Goal: Task Accomplishment & Management: Complete application form

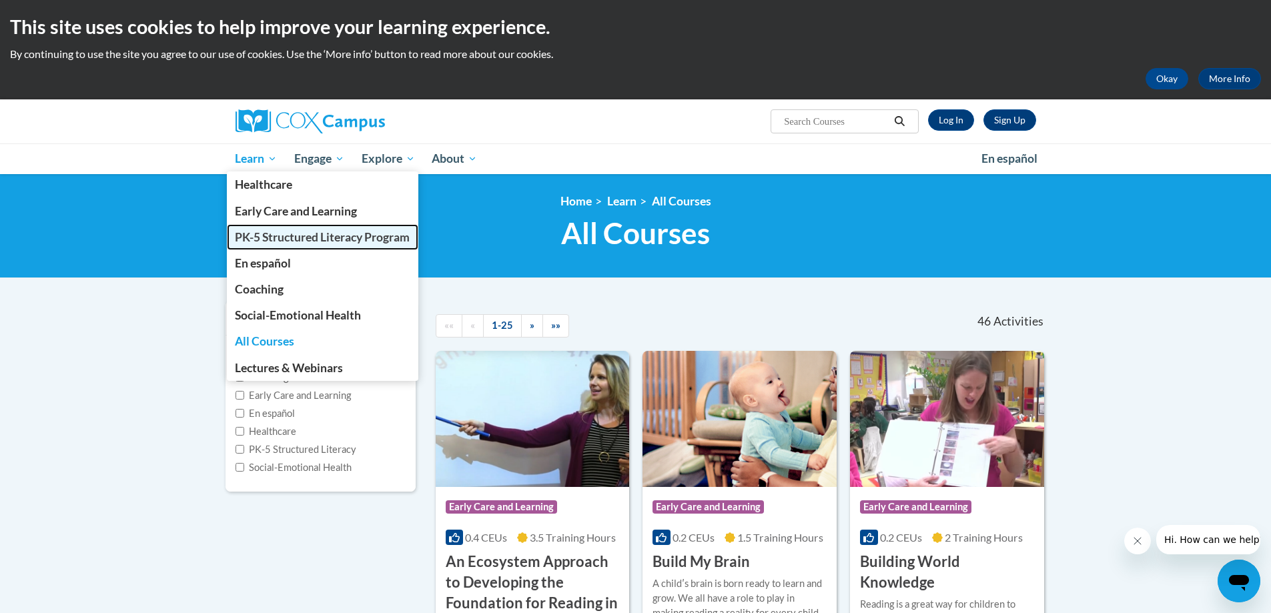
click at [262, 232] on span "PK-5 Structured Literacy Program" at bounding box center [322, 237] width 175 height 14
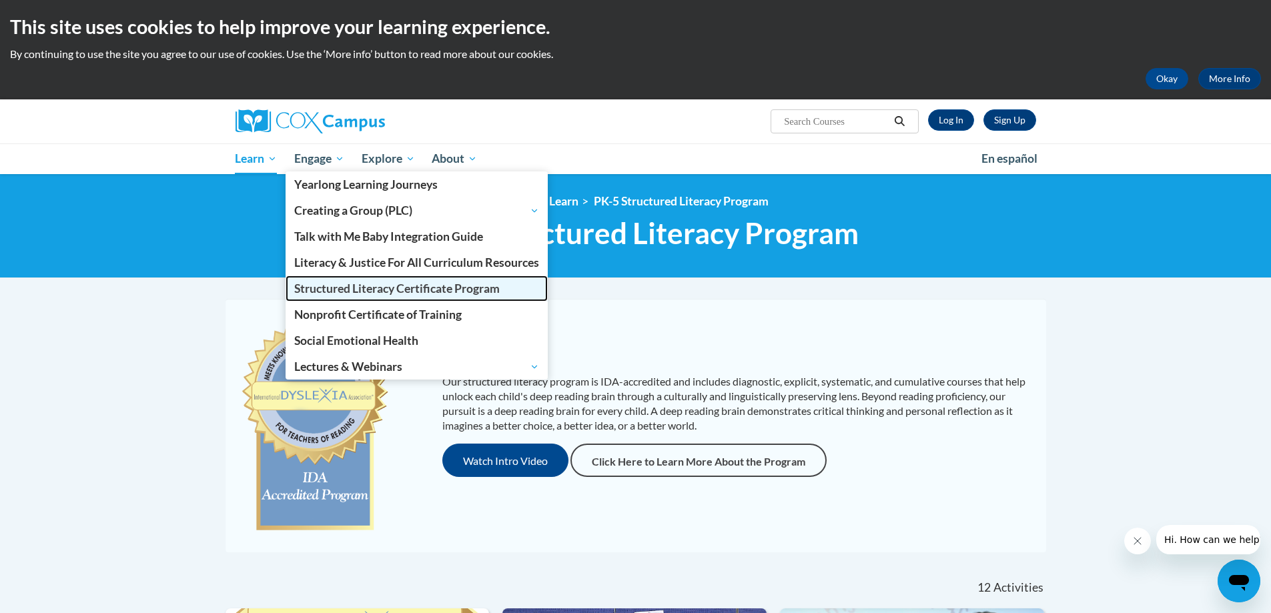
click at [314, 293] on span "Structured Literacy Certificate Program" at bounding box center [397, 289] width 206 height 14
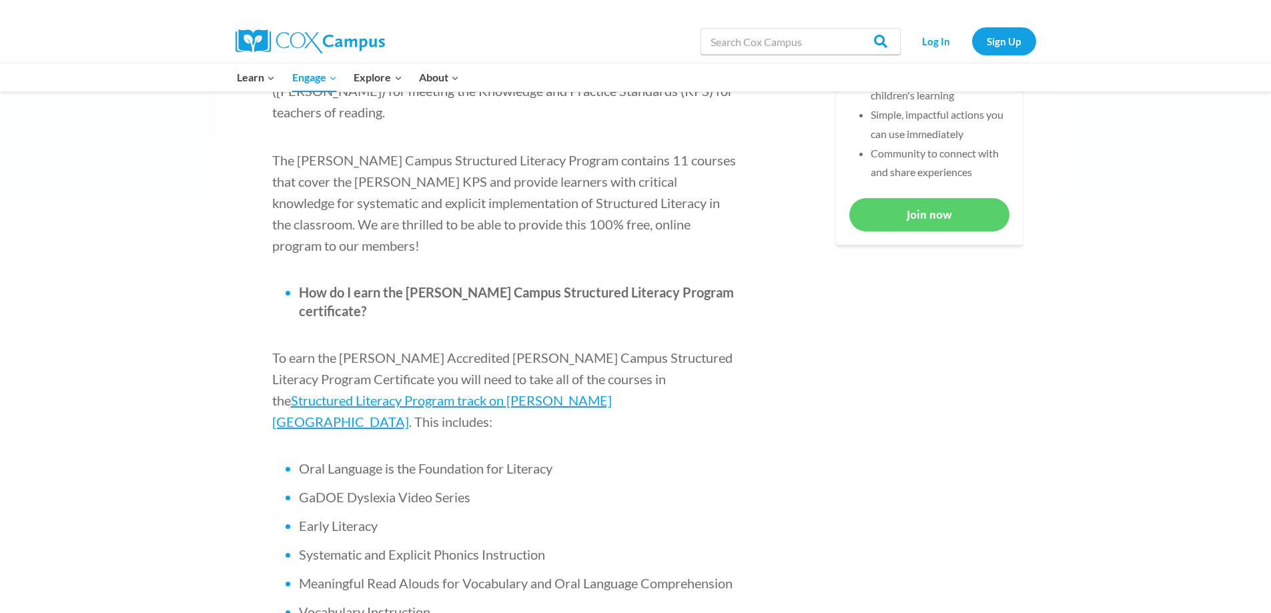
scroll to position [334, 0]
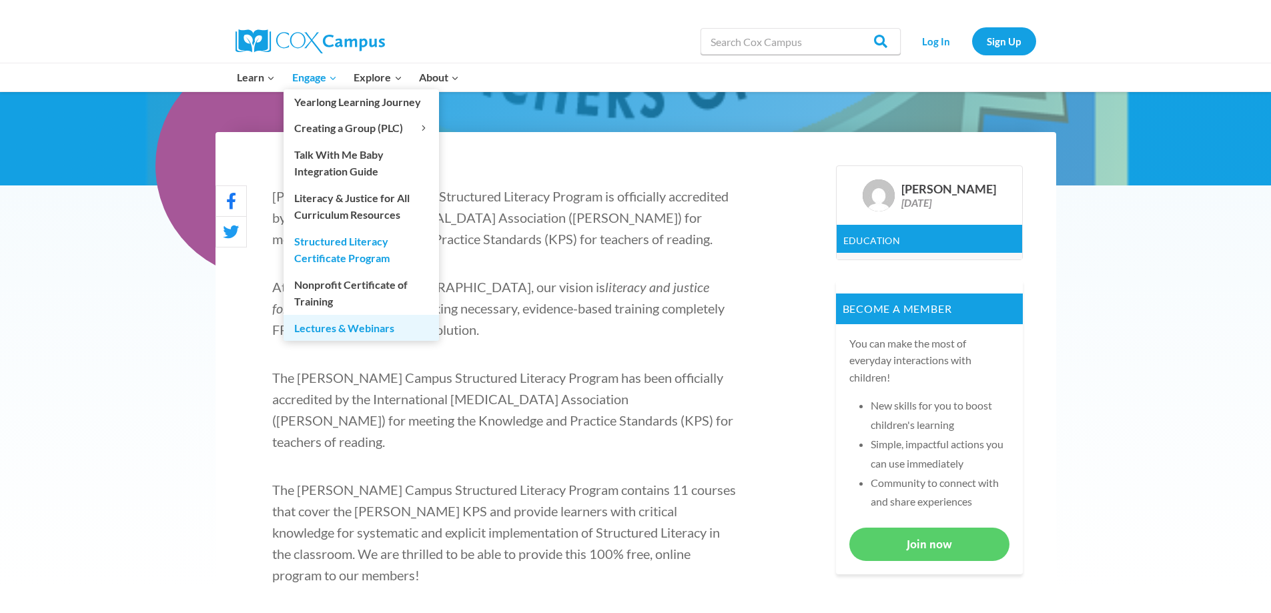
click at [304, 328] on link "Lectures & Webinars" at bounding box center [361, 327] width 155 height 25
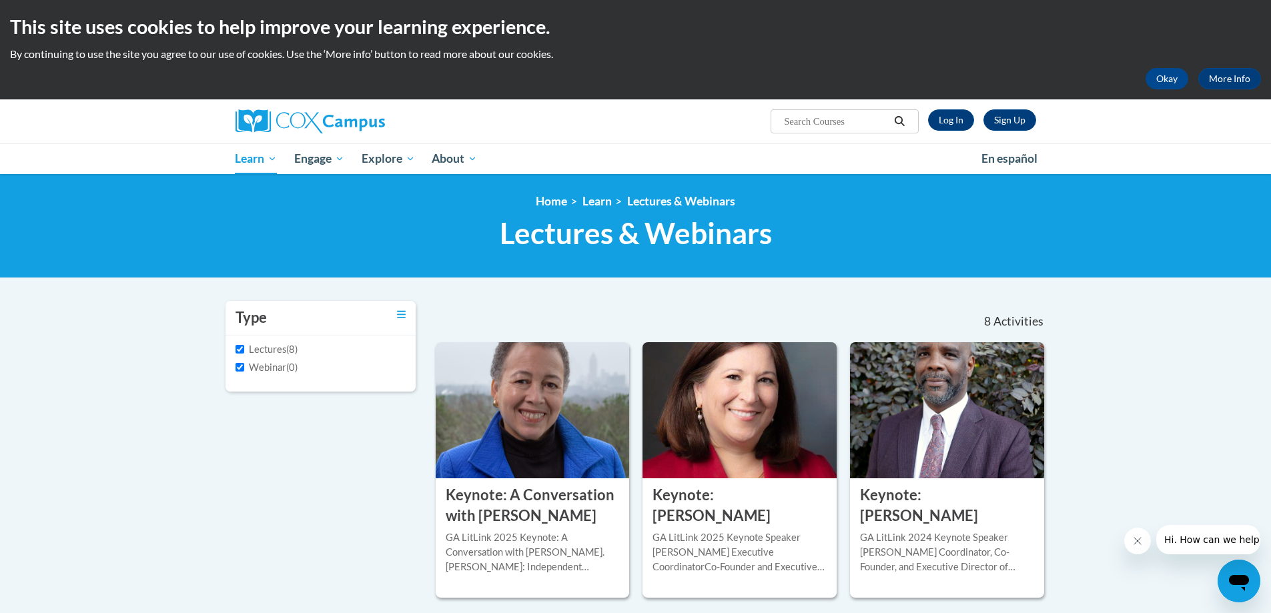
click at [849, 120] on input "Search..." at bounding box center [836, 121] width 107 height 16
type input "literacy"
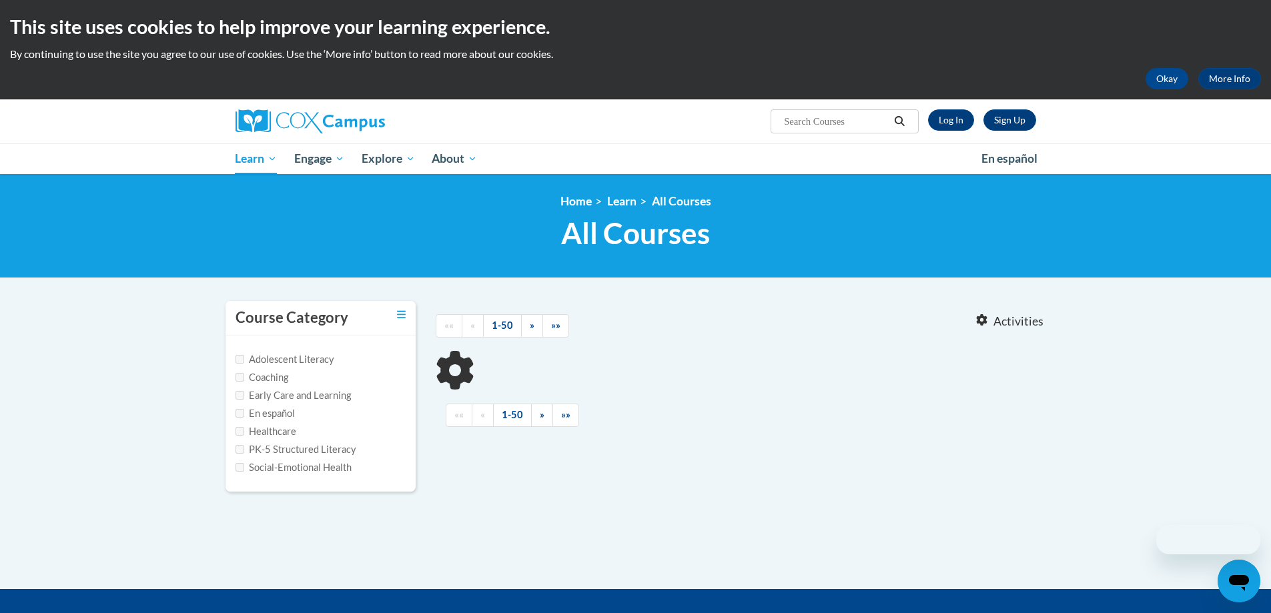
type input "literacy"
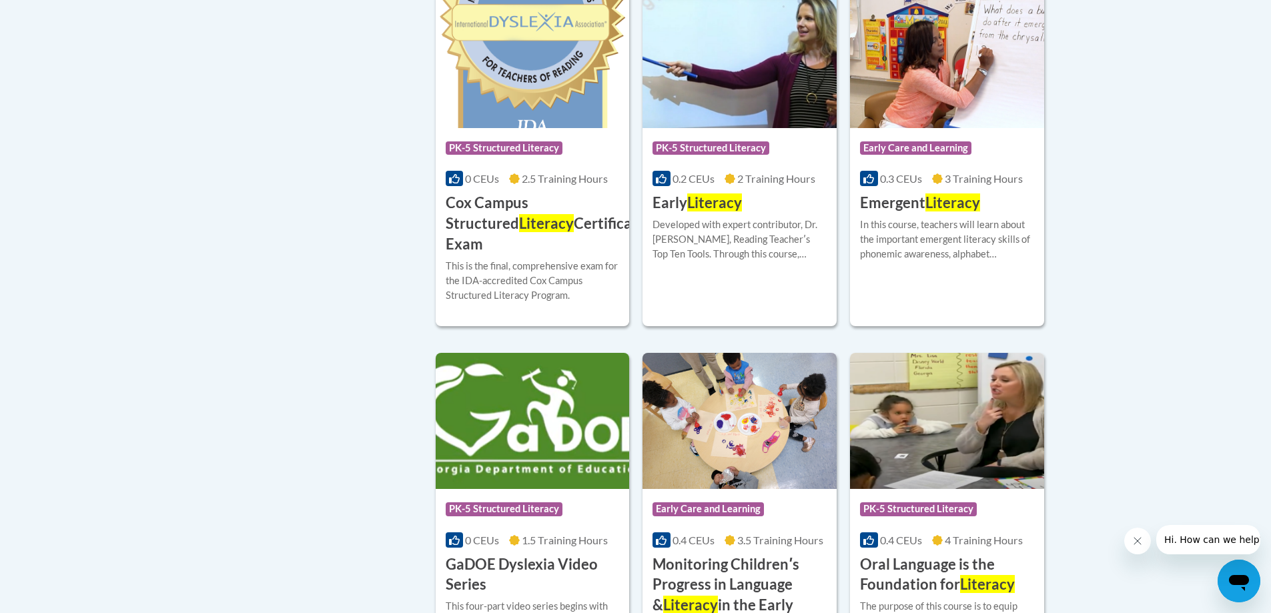
scroll to position [734, 0]
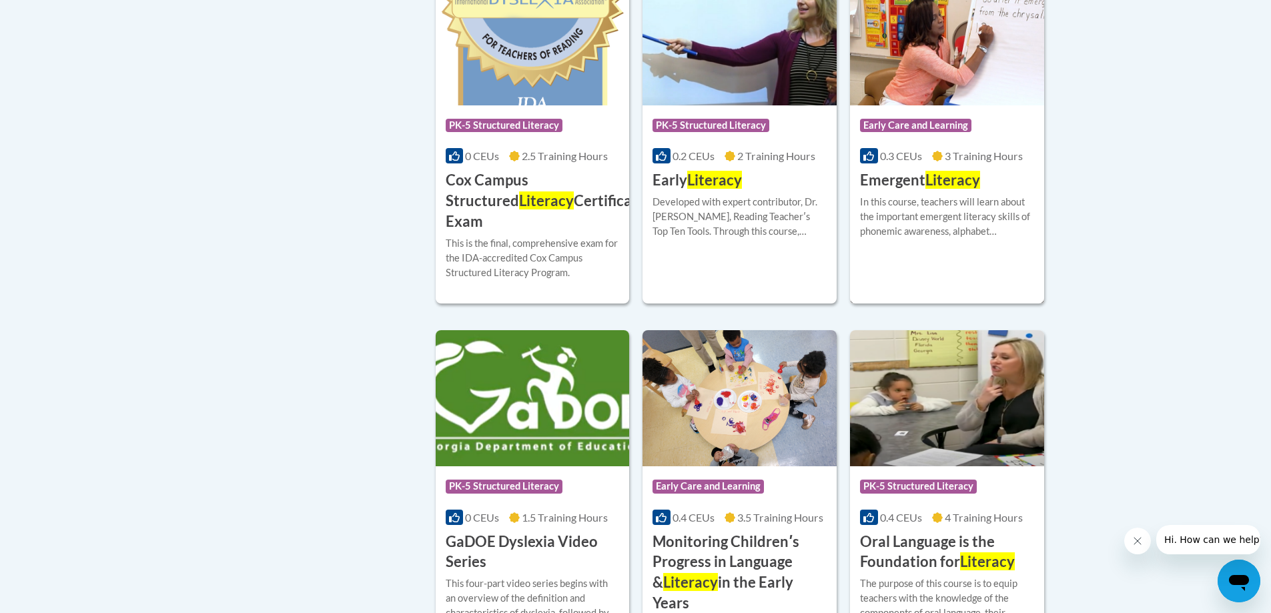
click at [936, 194] on div "More Info Start In this course, teachers will learn about the important emergen…" at bounding box center [947, 225] width 194 height 68
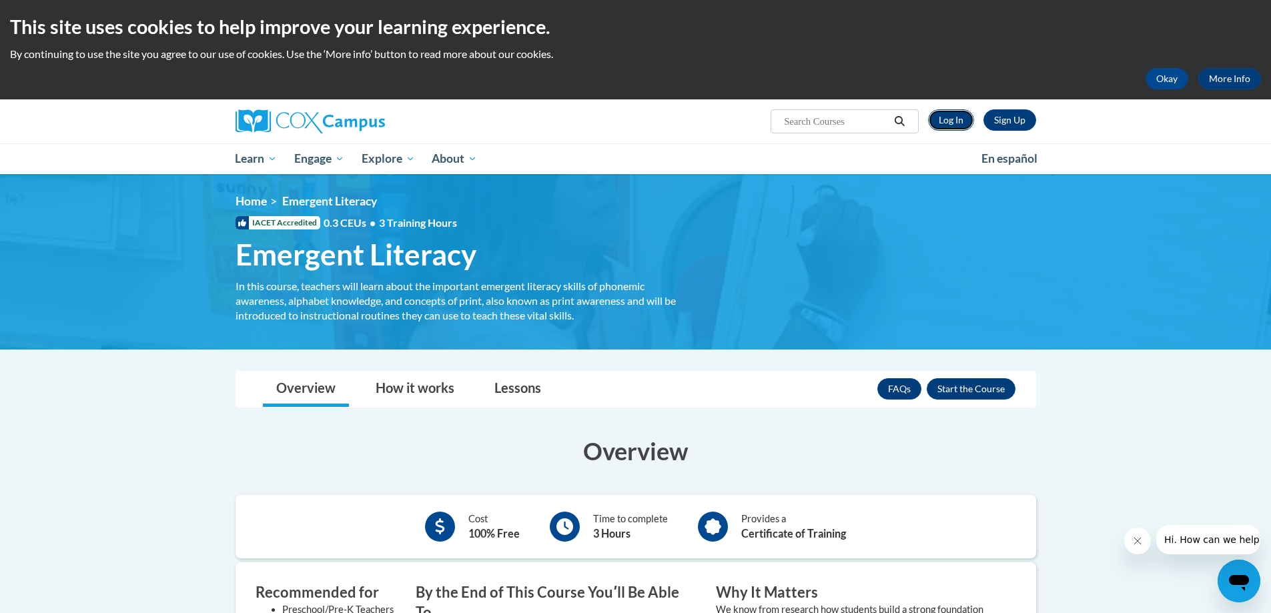
click at [962, 121] on link "Log In" at bounding box center [951, 119] width 46 height 21
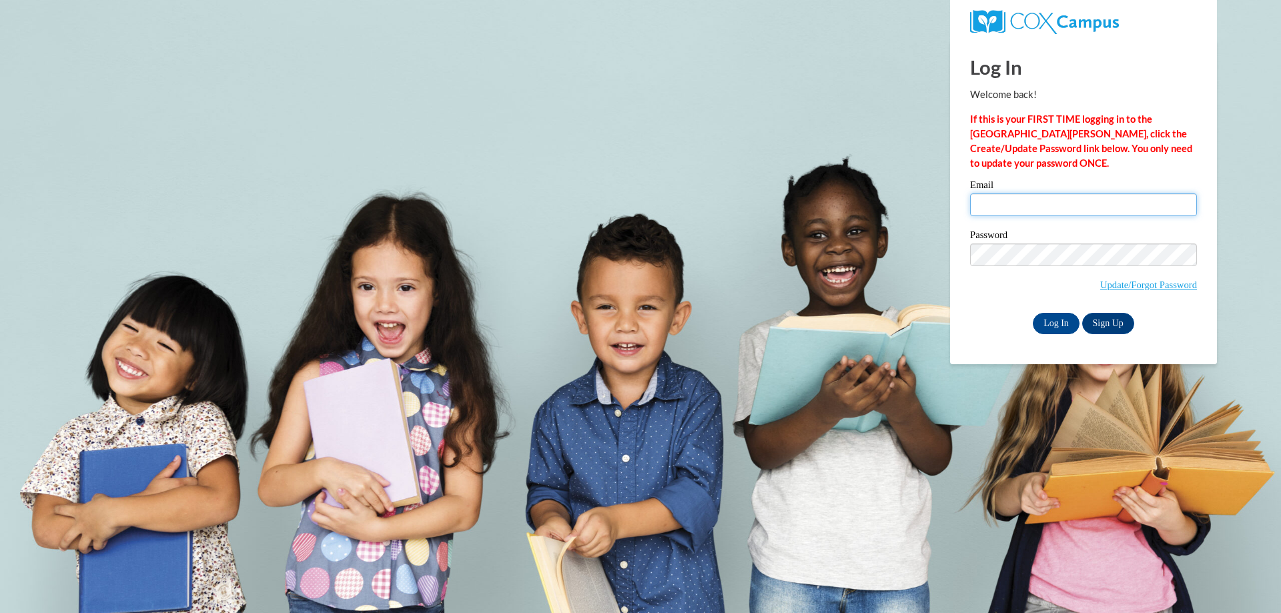
click at [993, 197] on input "Email" at bounding box center [1083, 205] width 227 height 23
type input "Kimberly.Barney@asurams.edu"
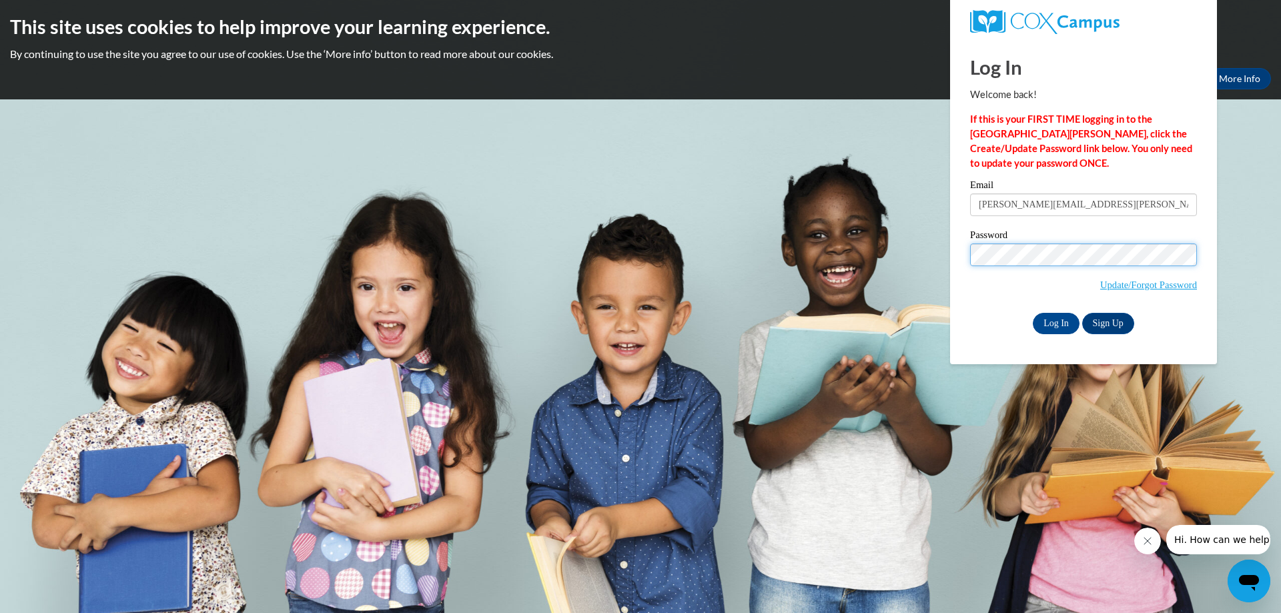
click at [1033, 313] on input "Log In" at bounding box center [1056, 323] width 47 height 21
click at [1048, 321] on input "Log In" at bounding box center [1056, 323] width 47 height 21
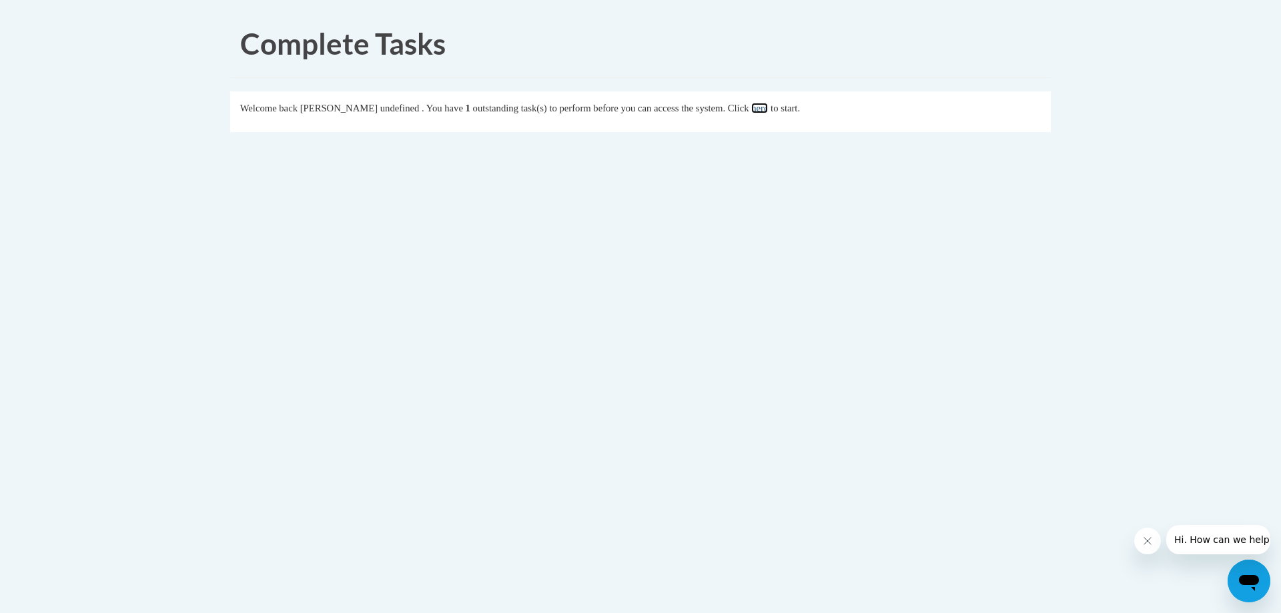
click at [768, 108] on link "here" at bounding box center [759, 108] width 17 height 11
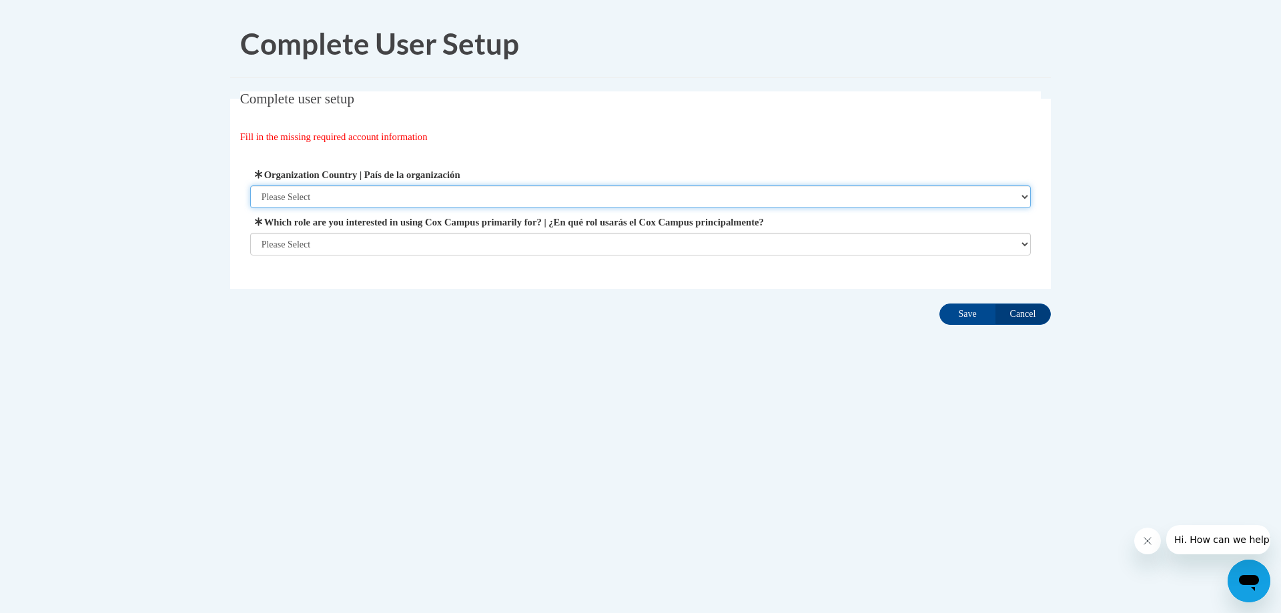
click at [402, 193] on select "Please Select United States | Estados Unidos Outside of the United States | Fue…" at bounding box center [640, 196] width 781 height 23
select select "ad49bcad-a171-4b2e-b99c-48b446064914"
click at [250, 185] on select "Please Select United States | Estados Unidos Outside of the United States | Fue…" at bounding box center [640, 196] width 781 height 23
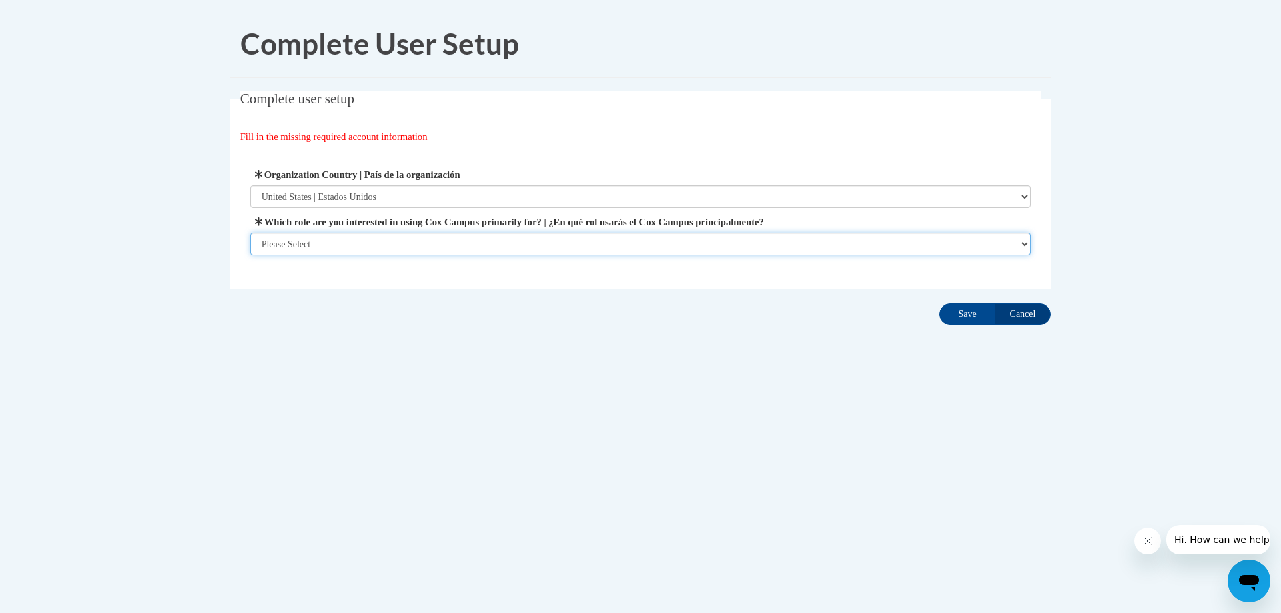
click at [352, 235] on select "Please Select College/University | Colegio/Universidad Community/Nonprofit Part…" at bounding box center [640, 244] width 781 height 23
select select "fbf2d438-af2f-41f8-98f1-81c410e29de3"
click at [250, 256] on select "Please Select College/University | Colegio/Universidad Community/Nonprofit Part…" at bounding box center [640, 244] width 781 height 23
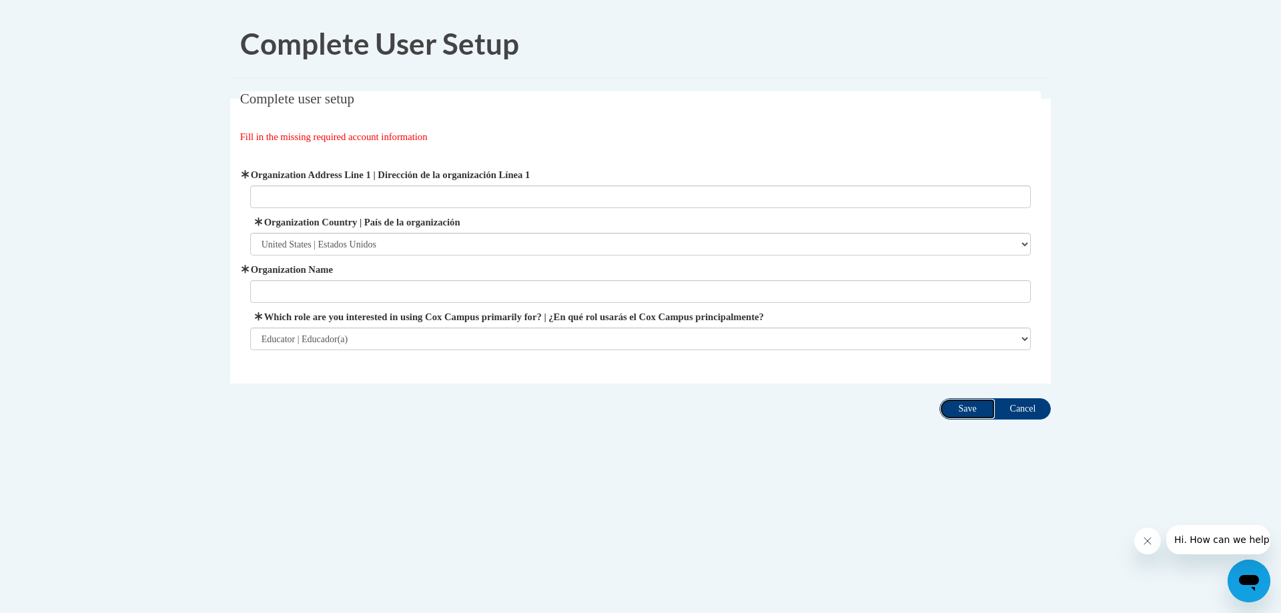
click at [970, 408] on input "Save" at bounding box center [967, 408] width 56 height 21
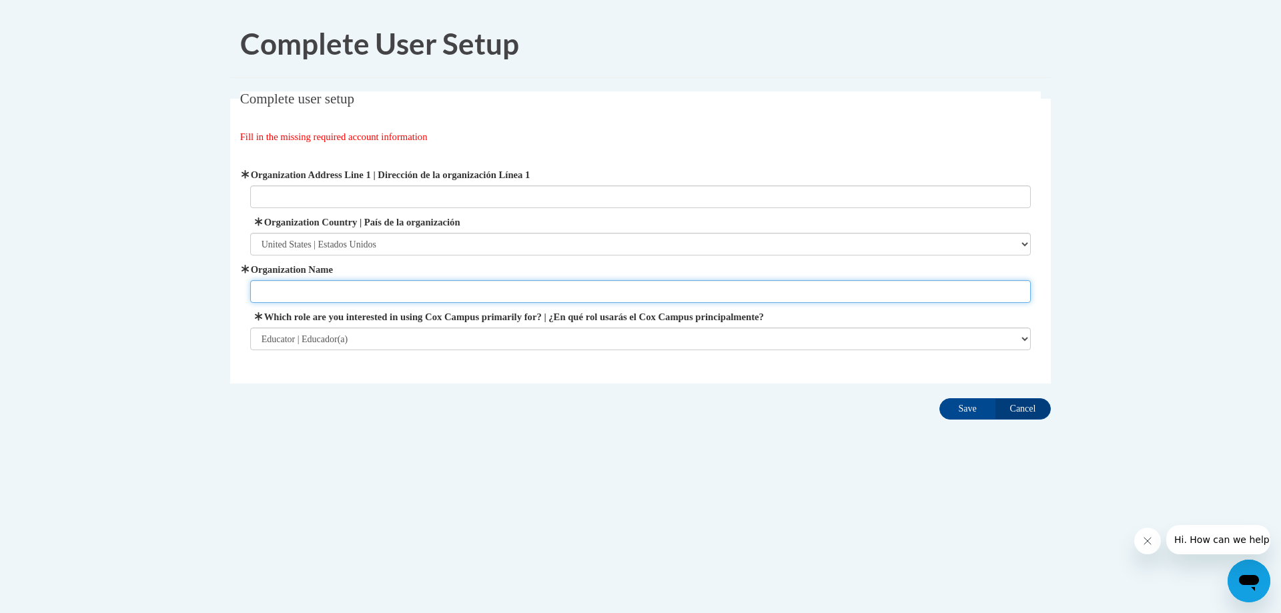
click at [682, 295] on input "Organization Name" at bounding box center [640, 291] width 781 height 23
type input "ASU Early Learning Center"
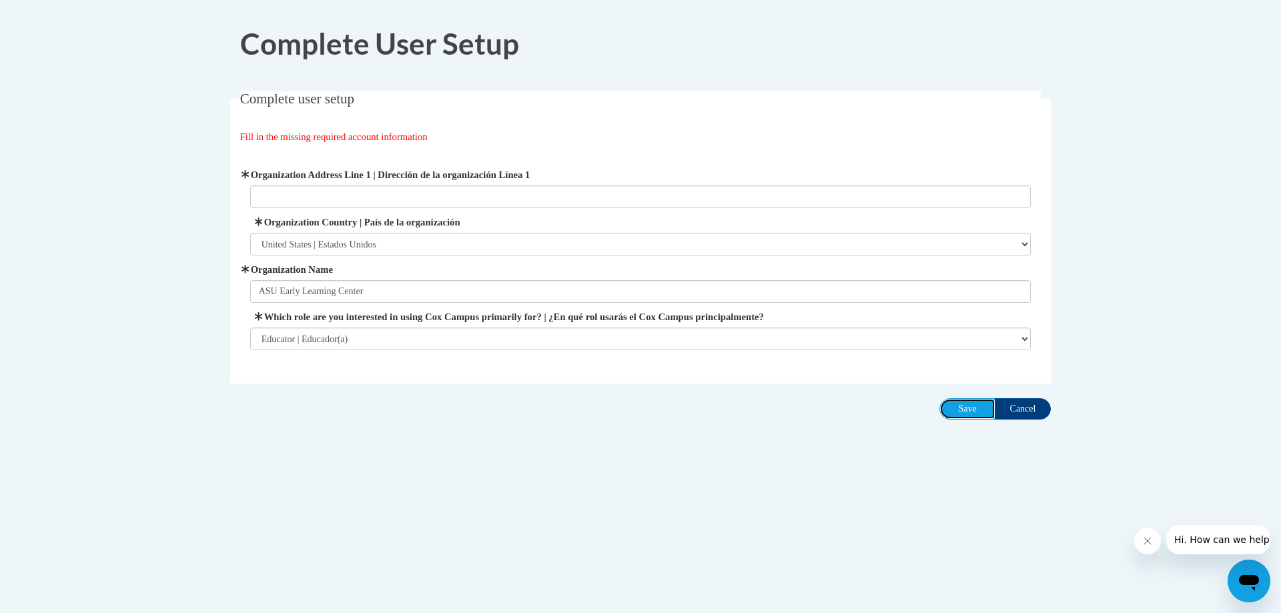
drag, startPoint x: 968, startPoint y: 412, endPoint x: 442, endPoint y: 320, distance: 534.5
click at [444, 323] on div "Complete user setup Fill in the missing required account information User Profi…" at bounding box center [640, 237] width 821 height 292
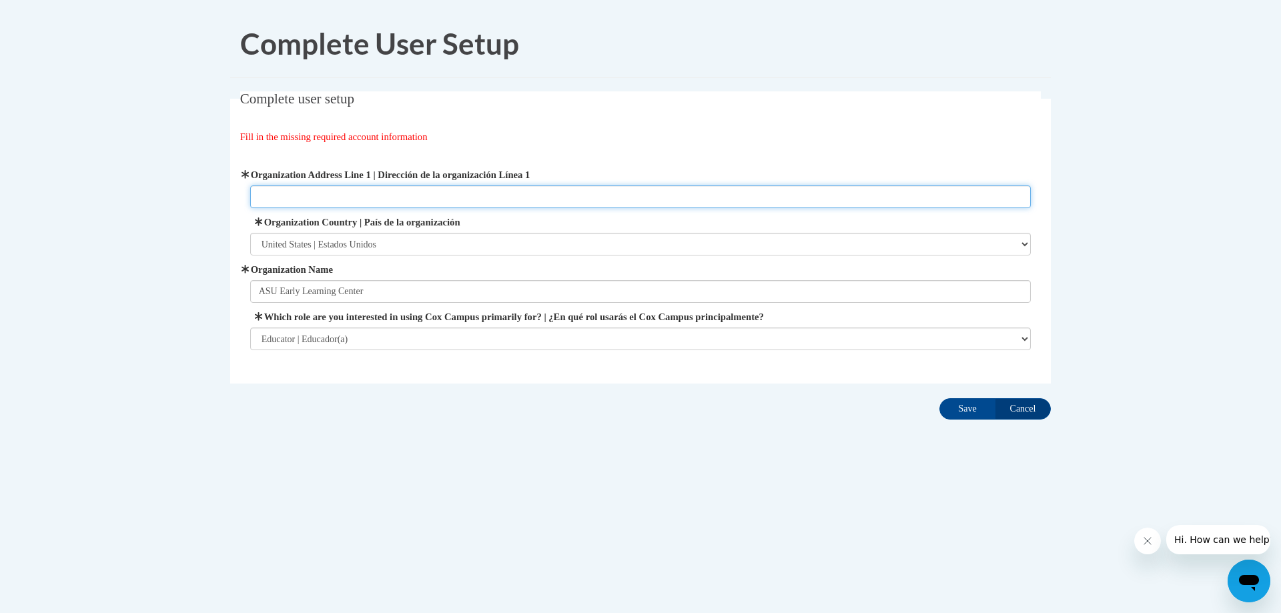
click at [348, 193] on input "Organization Address Line 1 | Dirección de la organización Línea 1" at bounding box center [640, 196] width 781 height 23
type input "504 College Drive"
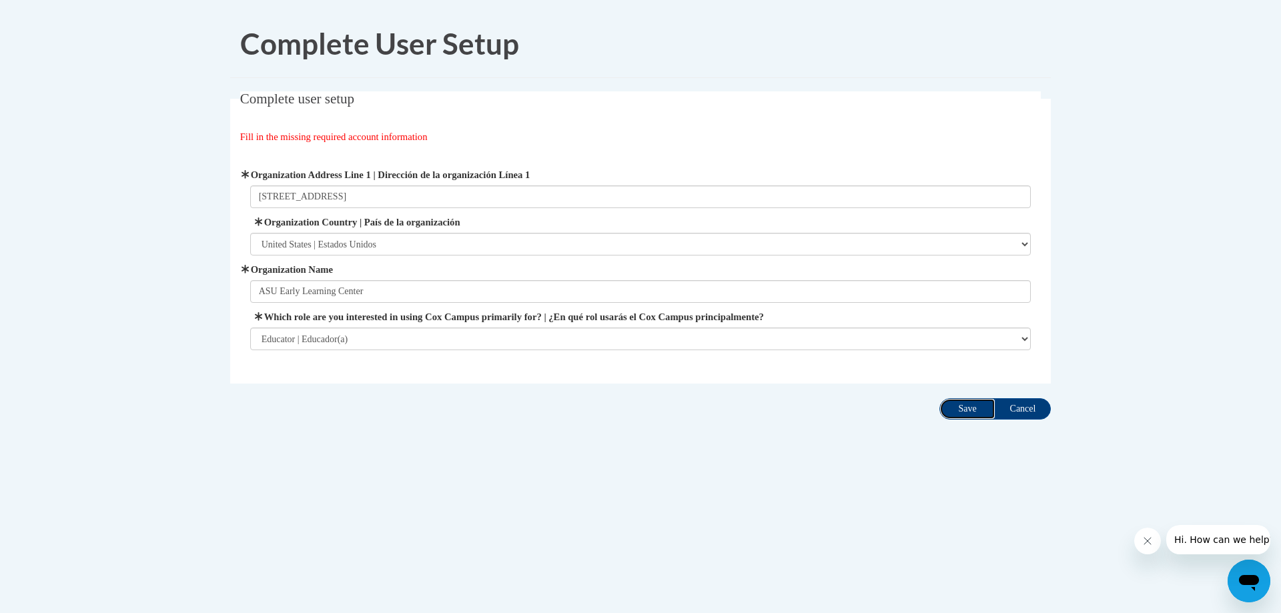
click at [964, 413] on input "Save" at bounding box center [967, 408] width 56 height 21
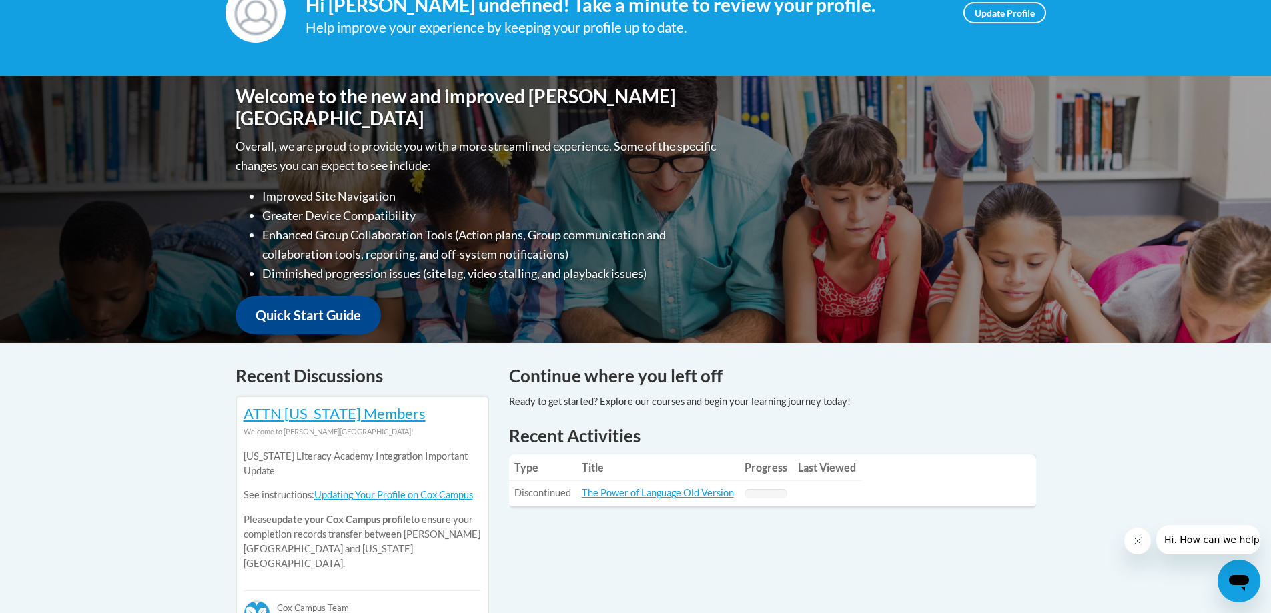
scroll to position [267, 0]
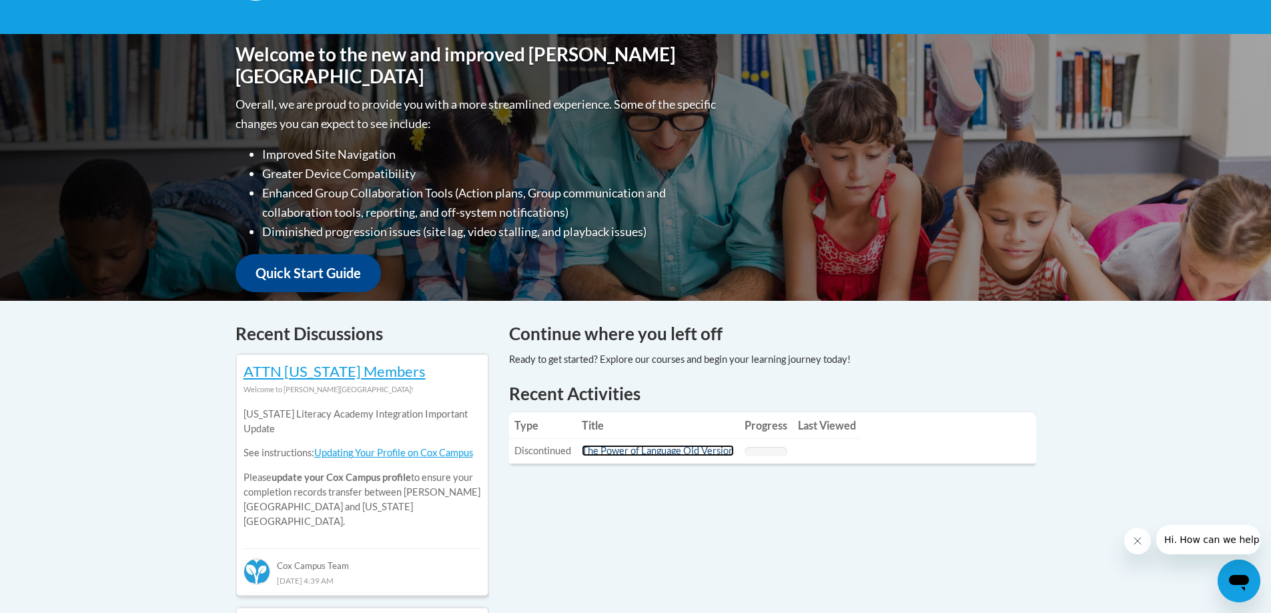
click at [655, 451] on link "The Power of Language Old Version" at bounding box center [658, 450] width 152 height 11
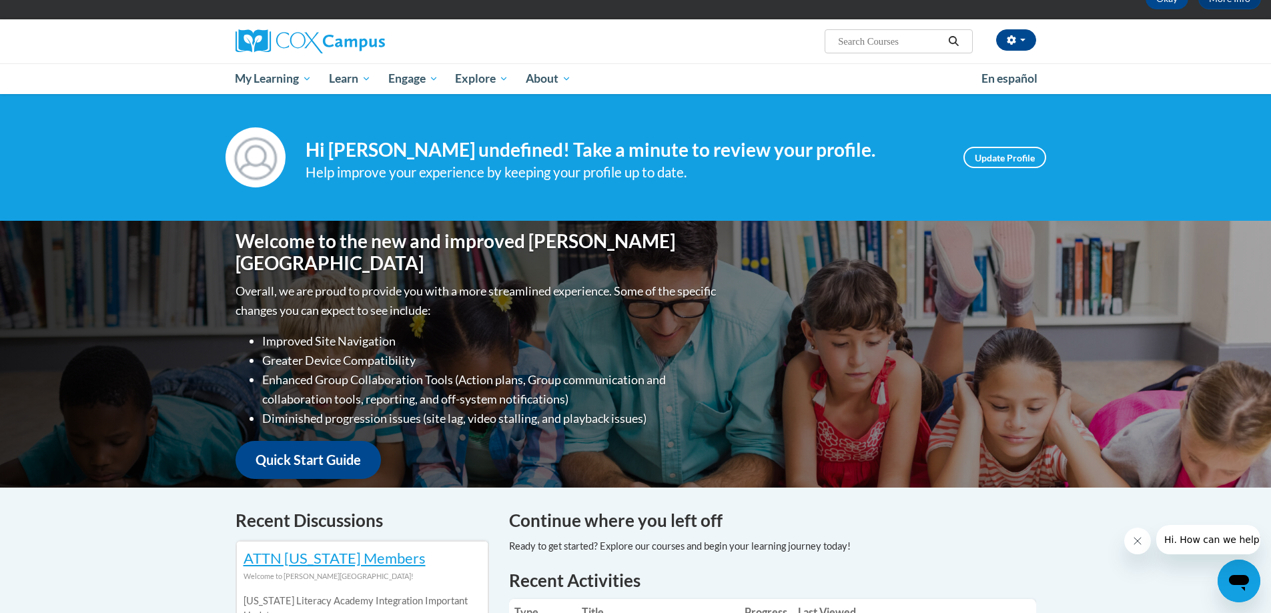
scroll to position [67, 0]
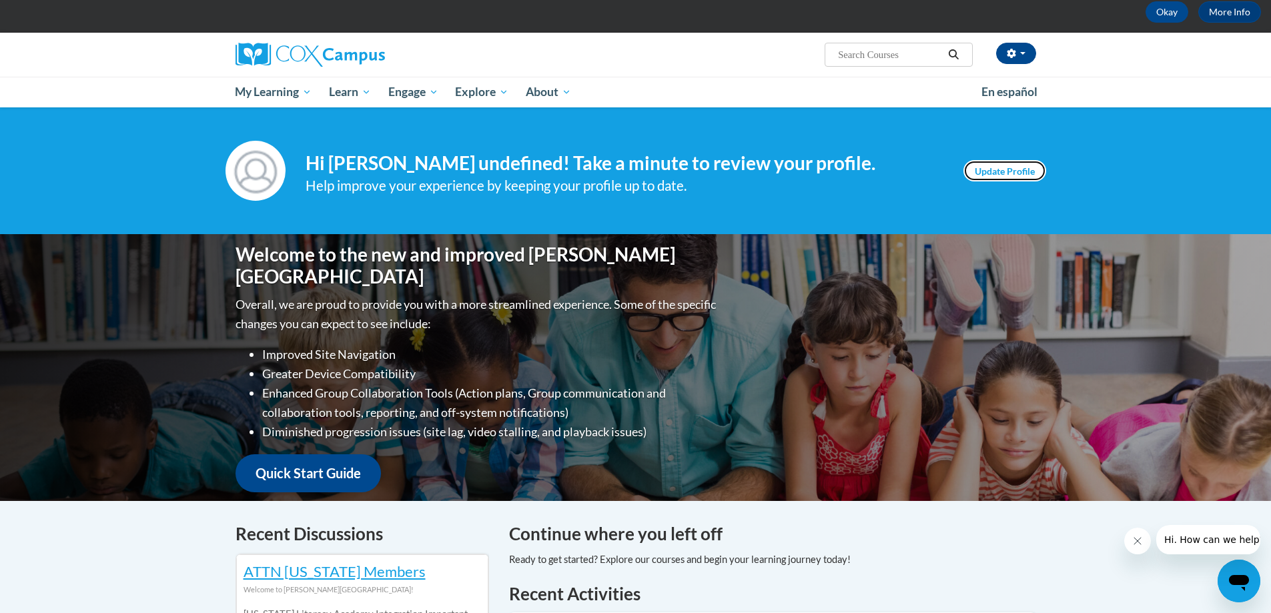
click at [1024, 175] on link "Update Profile" at bounding box center [1005, 170] width 83 height 21
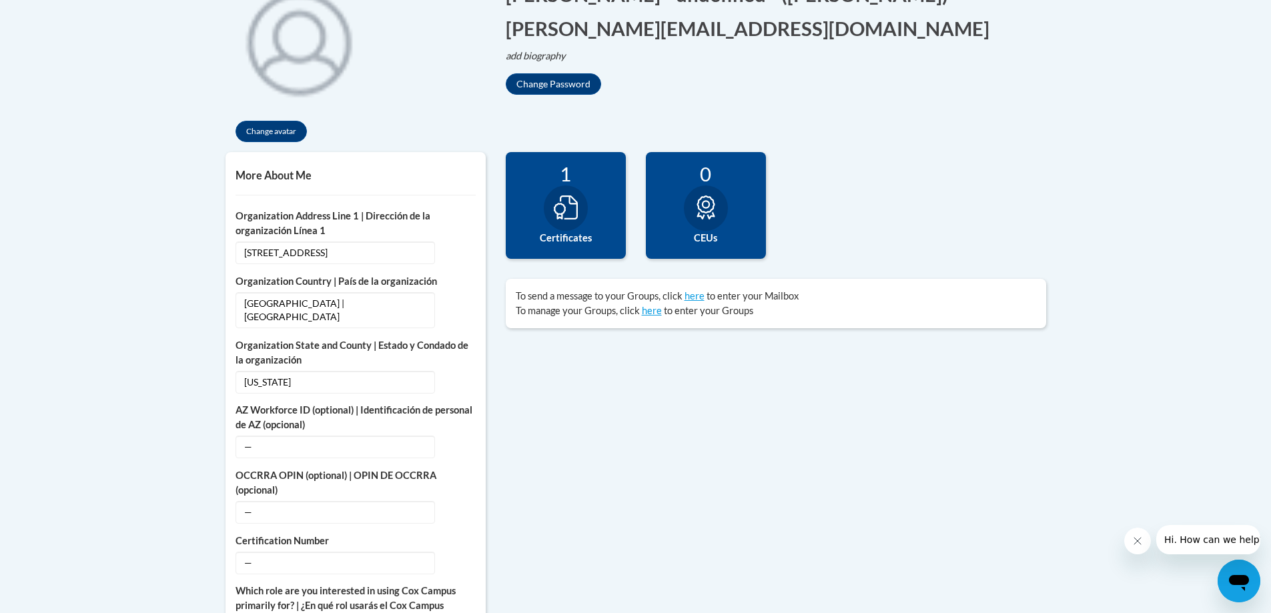
scroll to position [334, 0]
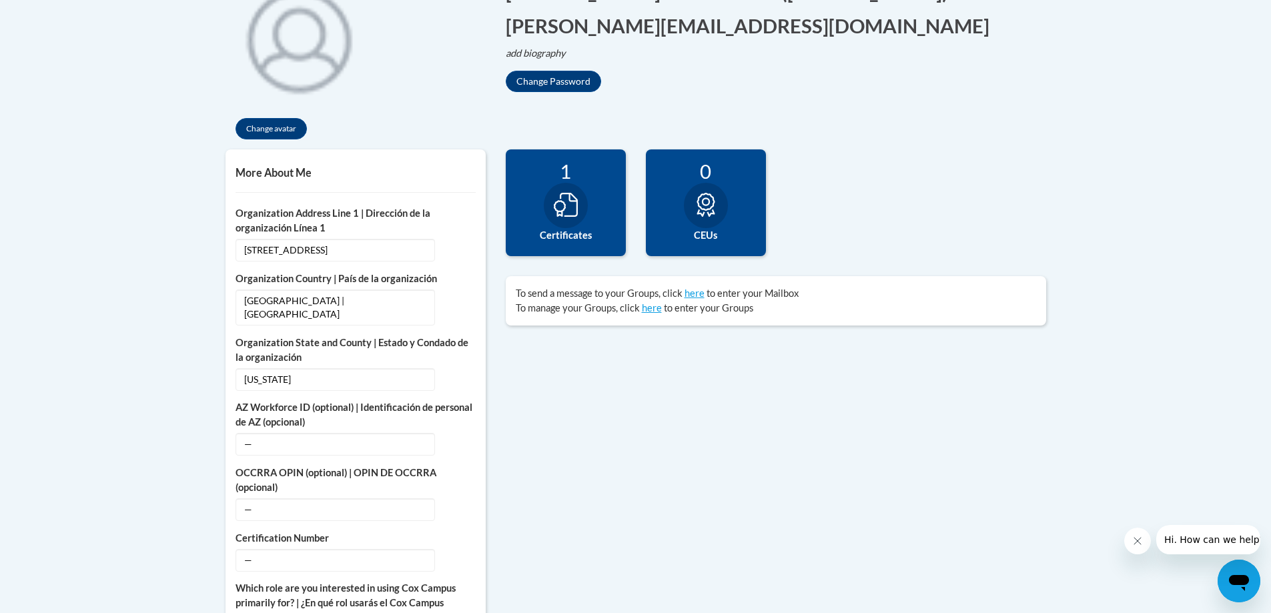
click at [574, 187] on div at bounding box center [566, 205] width 44 height 45
click at [563, 200] on icon at bounding box center [566, 205] width 24 height 24
click at [562, 216] on icon at bounding box center [566, 205] width 24 height 24
click at [554, 254] on div "1 Certificates" at bounding box center [566, 202] width 120 height 107
click at [734, 221] on div "0 CEUs" at bounding box center [706, 202] width 120 height 107
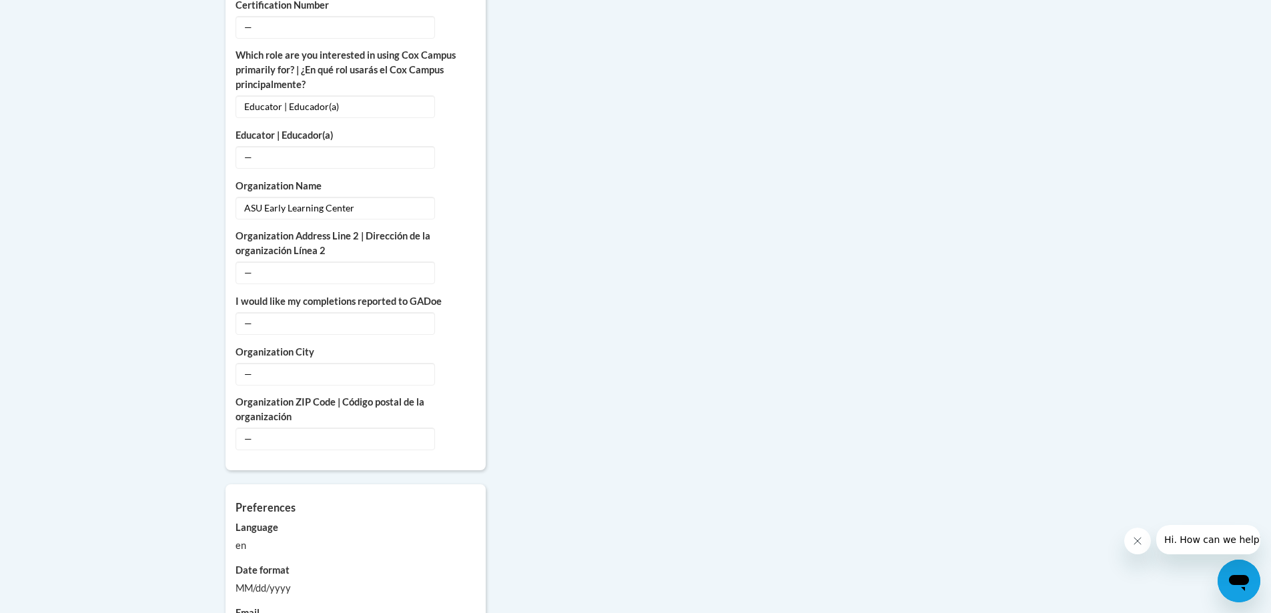
scroll to position [867, 0]
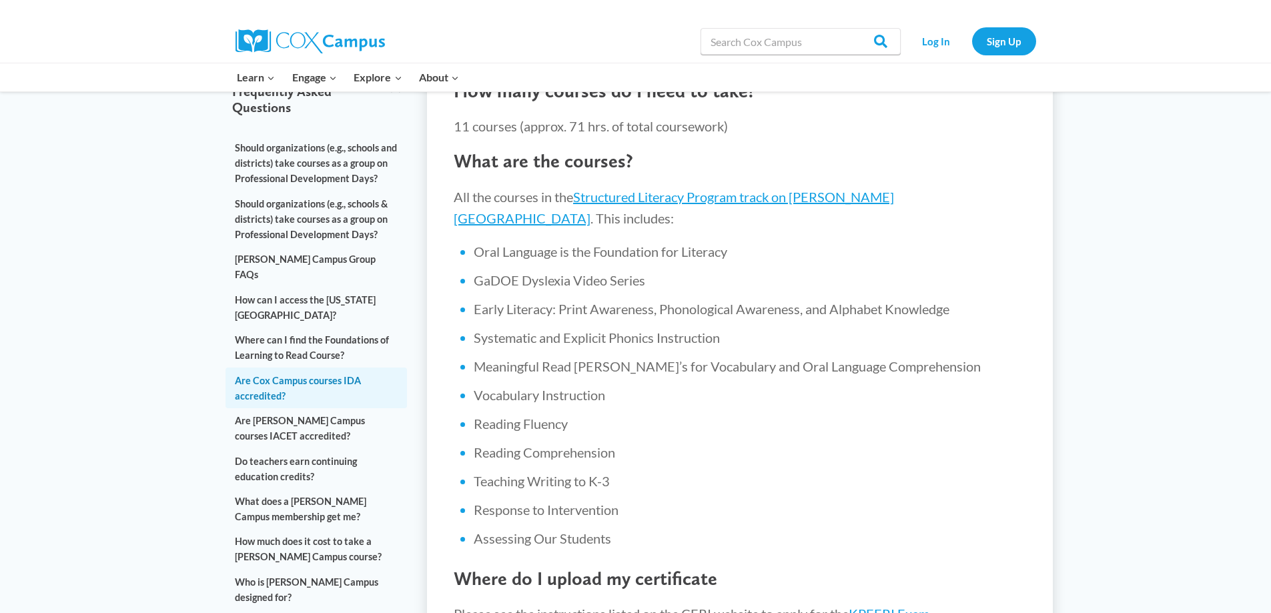
scroll to position [334, 0]
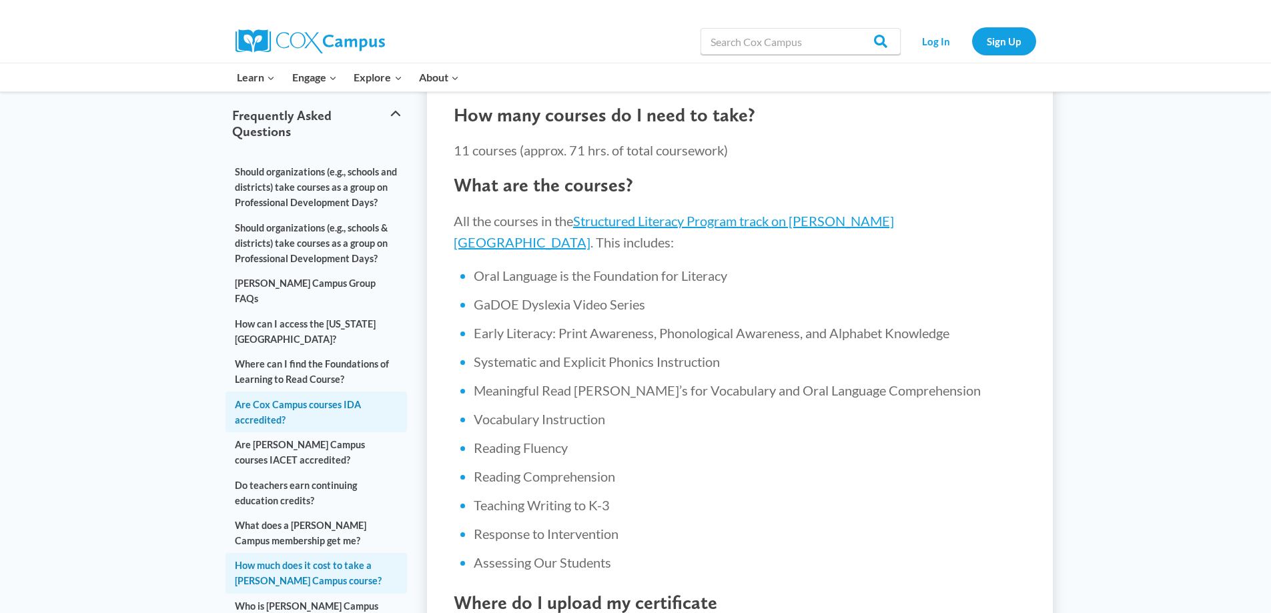
click at [256, 553] on link "How much does it cost to take a [PERSON_NAME] Campus course?" at bounding box center [317, 573] width 182 height 40
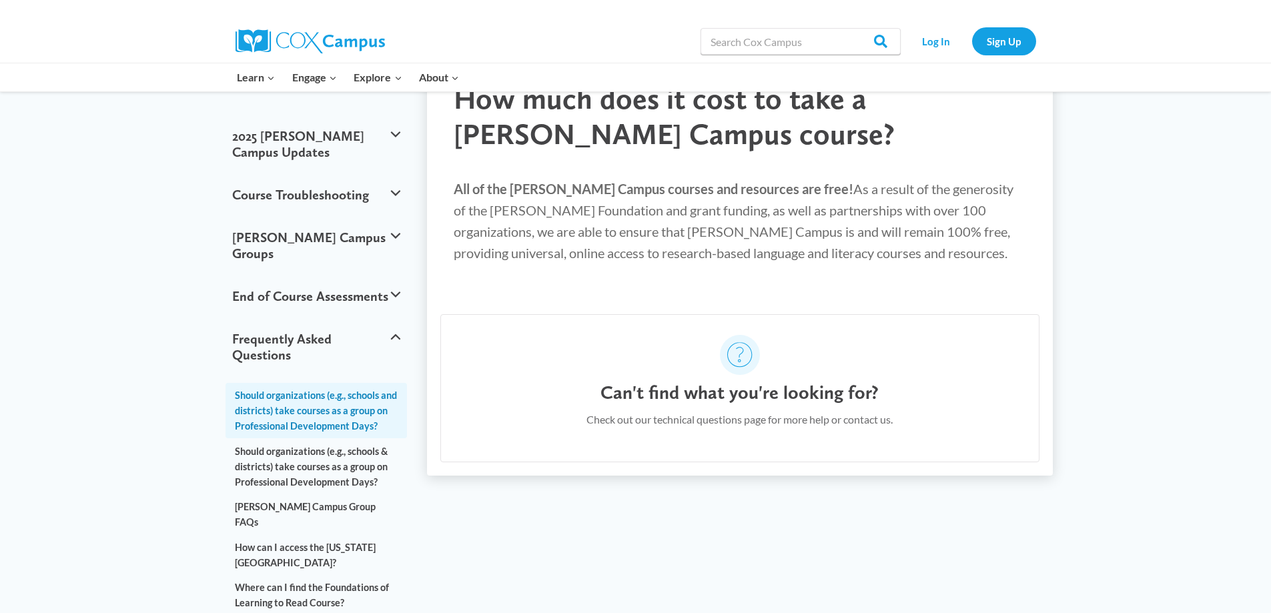
scroll to position [133, 0]
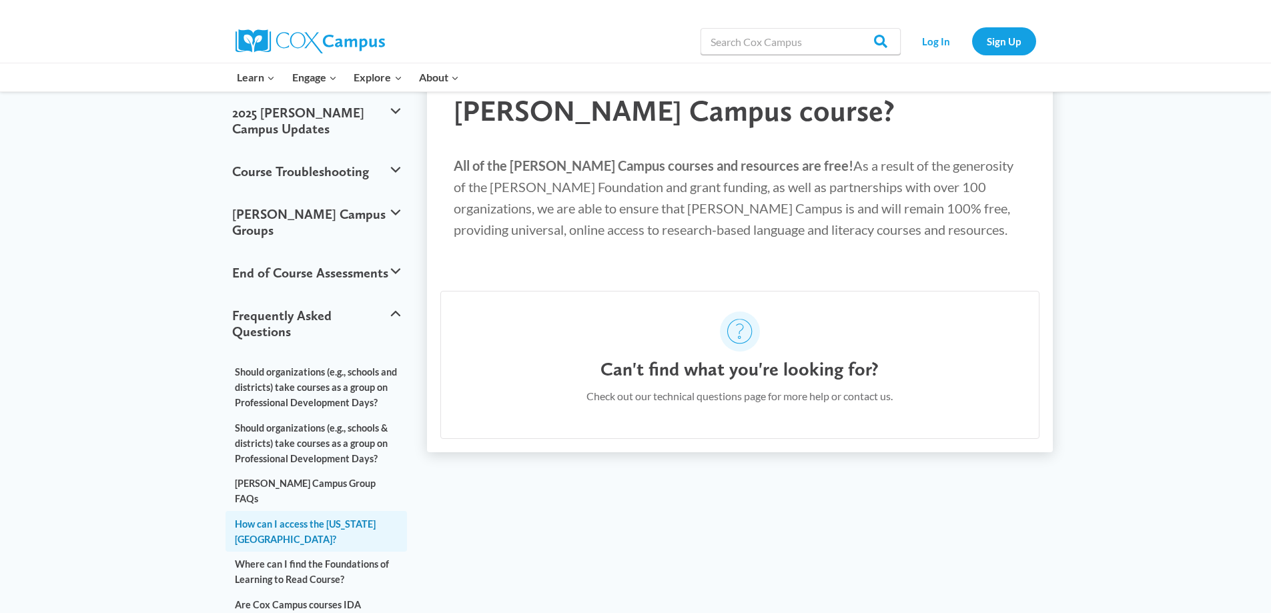
click at [287, 511] on link "How can I access the Georgia Literacy Academy?" at bounding box center [317, 531] width 182 height 40
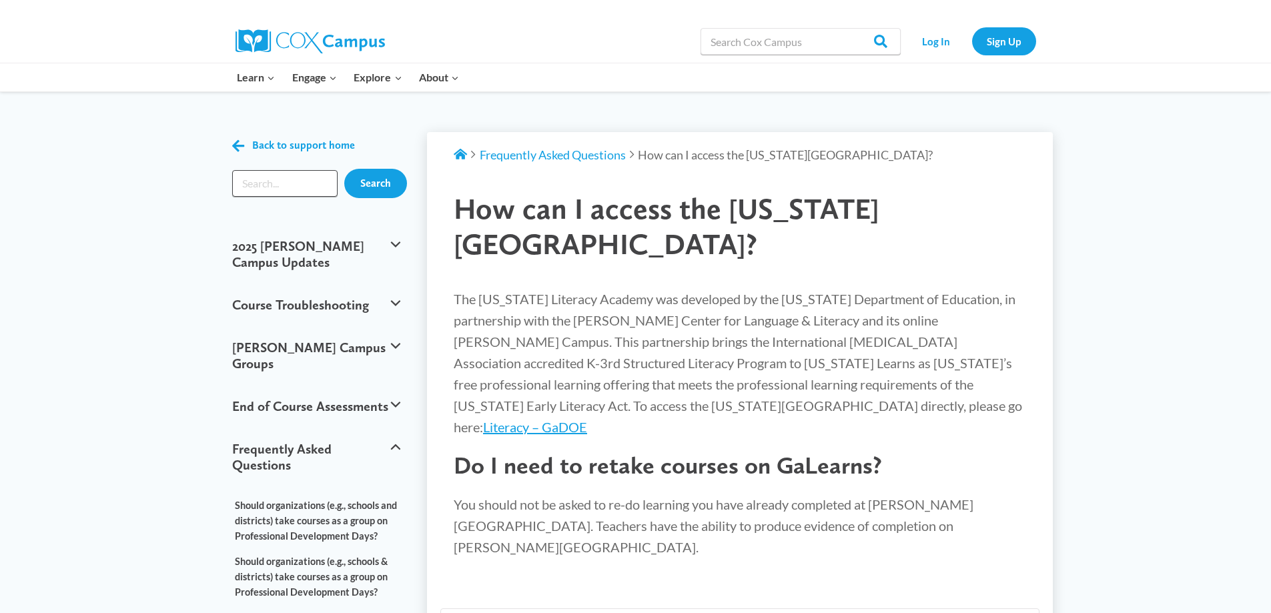
click at [298, 171] on input "Search input" at bounding box center [285, 183] width 106 height 27
type input "literacy course"
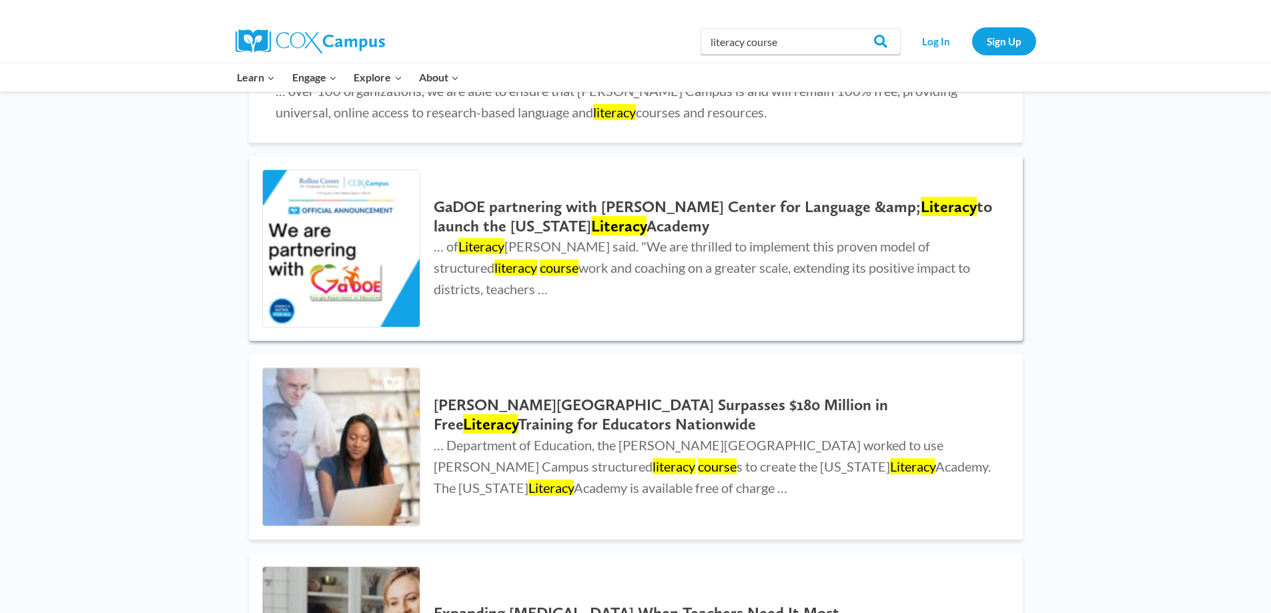
scroll to position [734, 0]
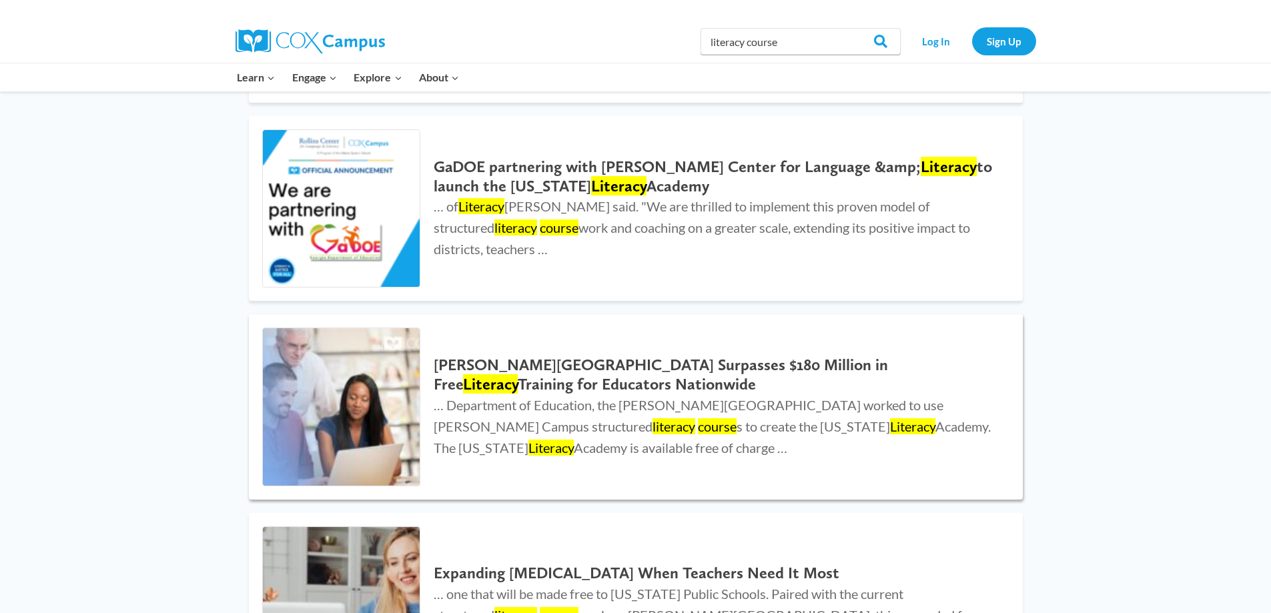
click at [494, 356] on h2 "[PERSON_NAME][GEOGRAPHIC_DATA] Surpasses $180 Million in Free Literacy Training…" at bounding box center [715, 375] width 562 height 39
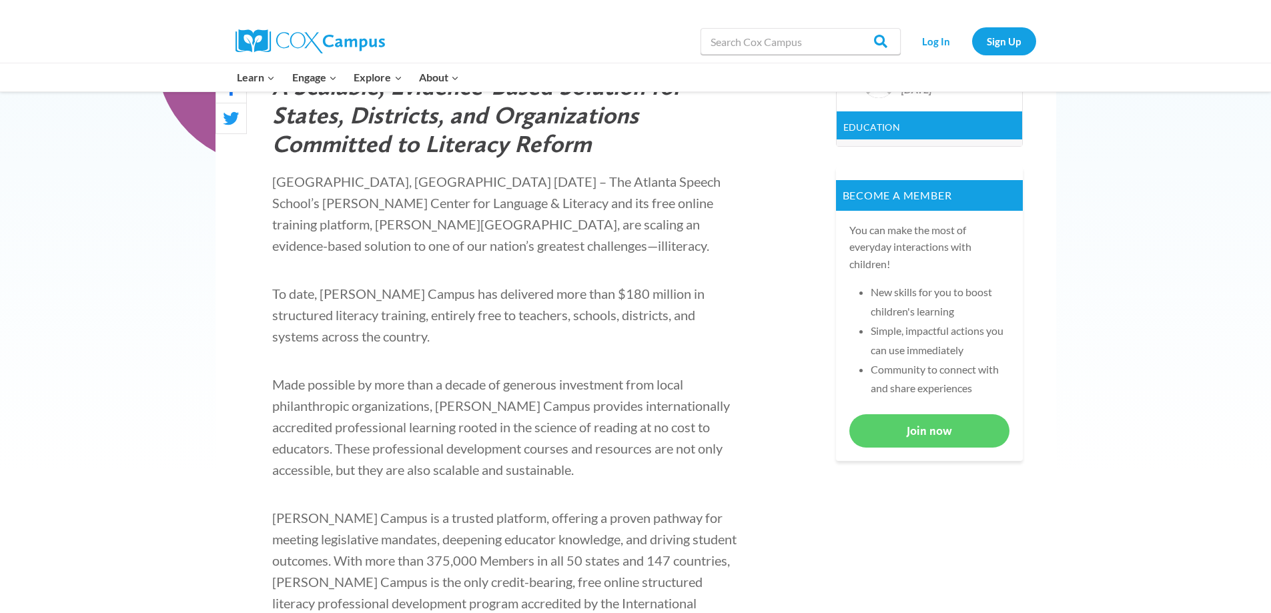
scroll to position [467, 0]
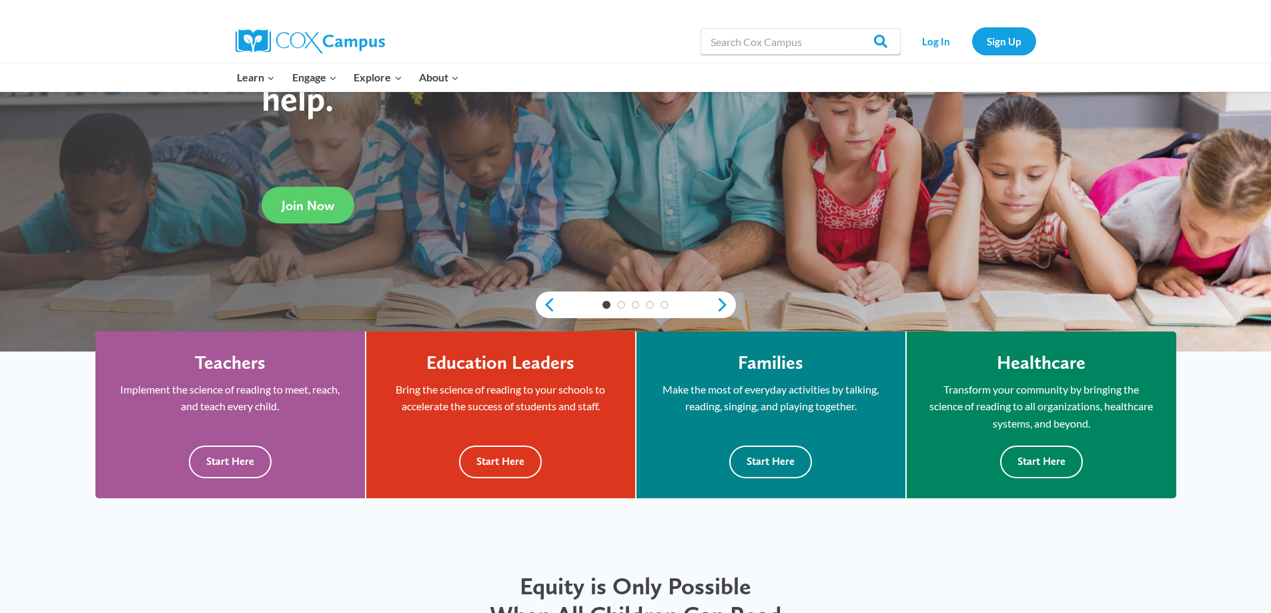
scroll to position [267, 0]
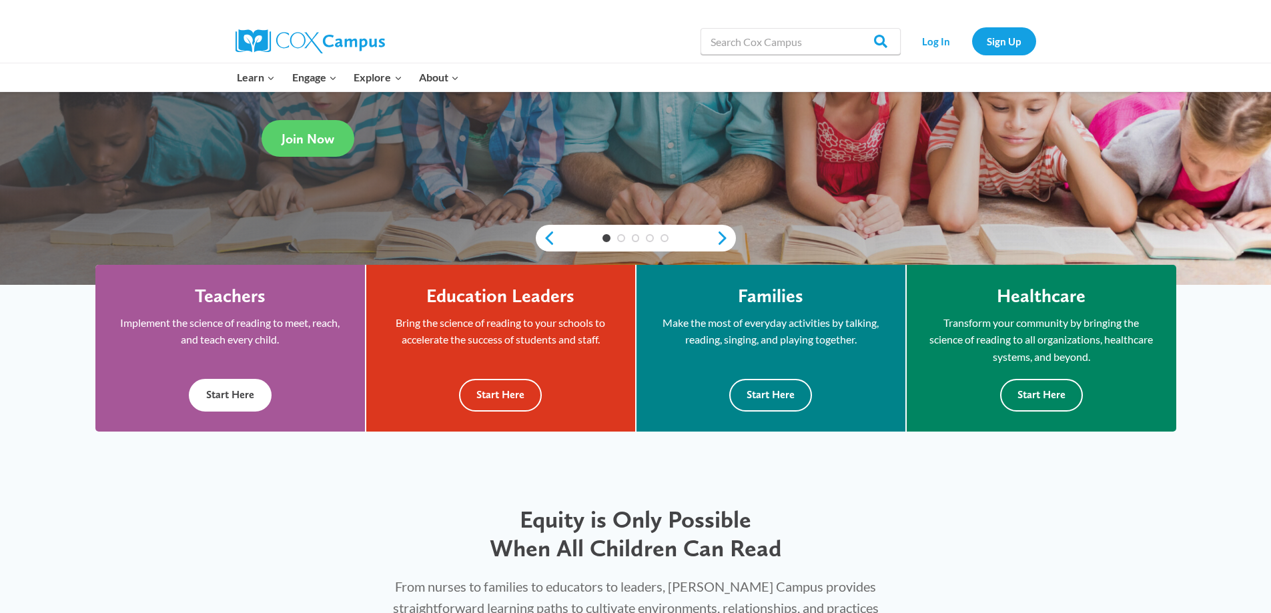
click at [239, 392] on button "Start Here" at bounding box center [230, 395] width 83 height 33
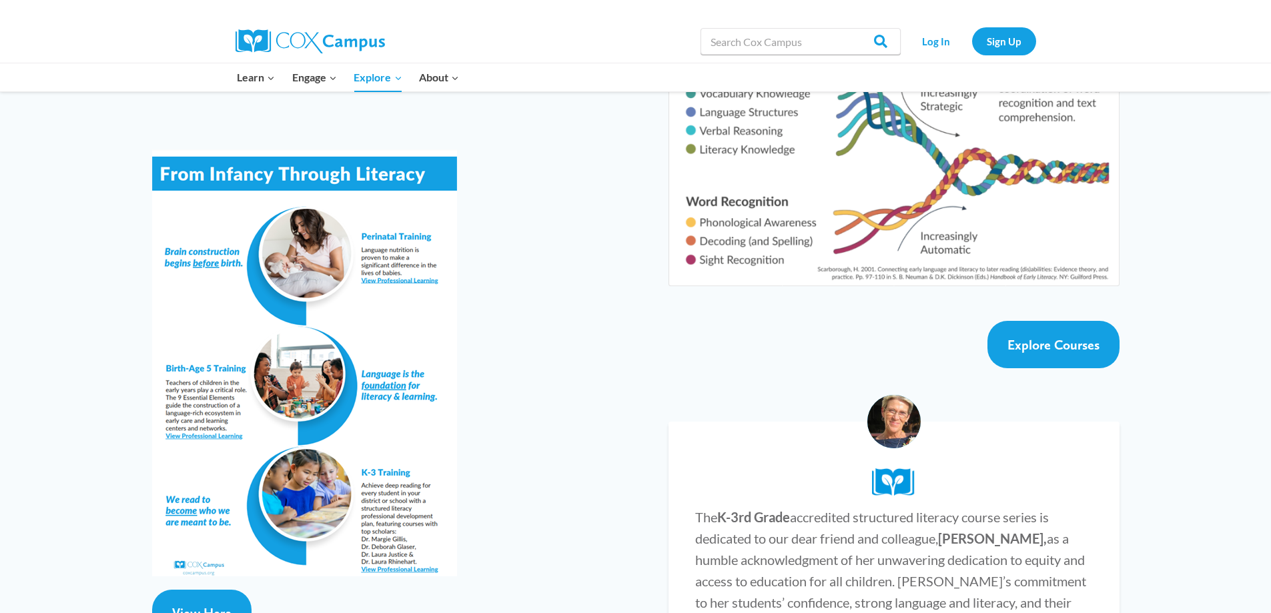
scroll to position [2335, 0]
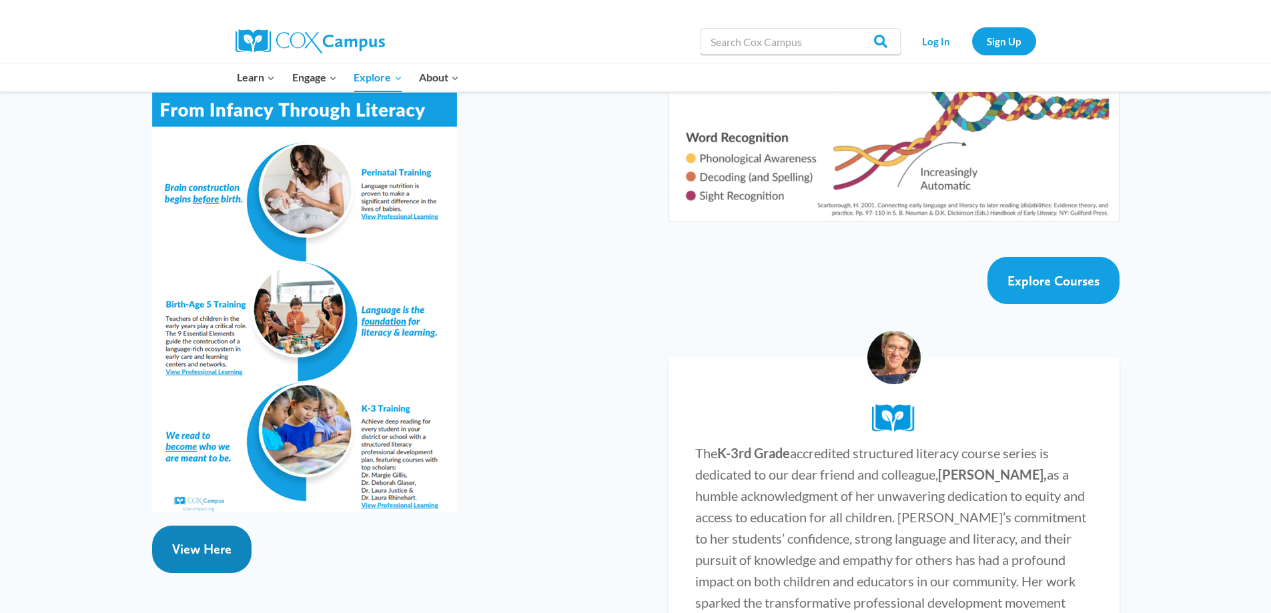
click at [201, 526] on link "View Here" at bounding box center [201, 549] width 99 height 47
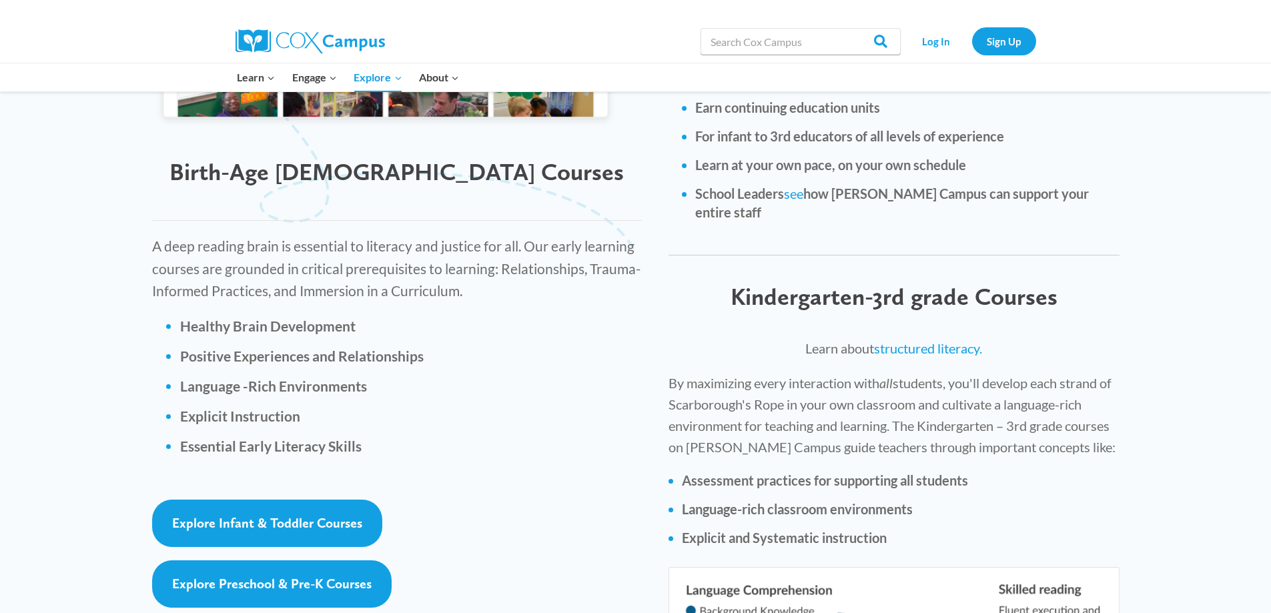
scroll to position [1802, 0]
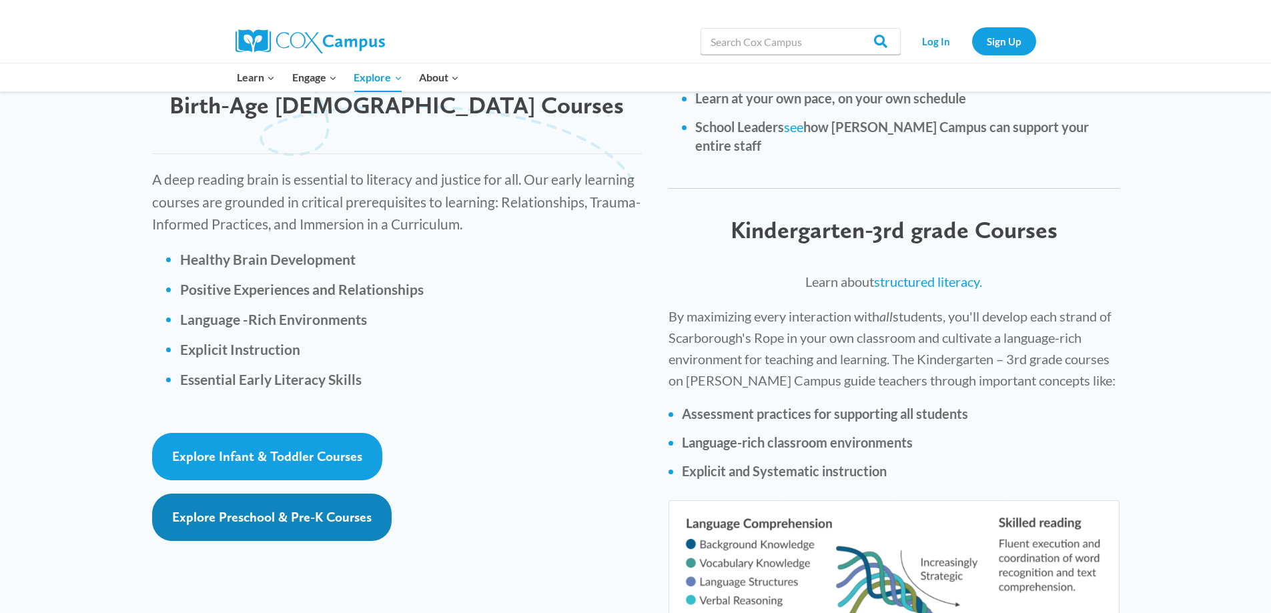
click at [306, 509] on span "Explore Preschool & Pre-K Courses" at bounding box center [272, 517] width 200 height 16
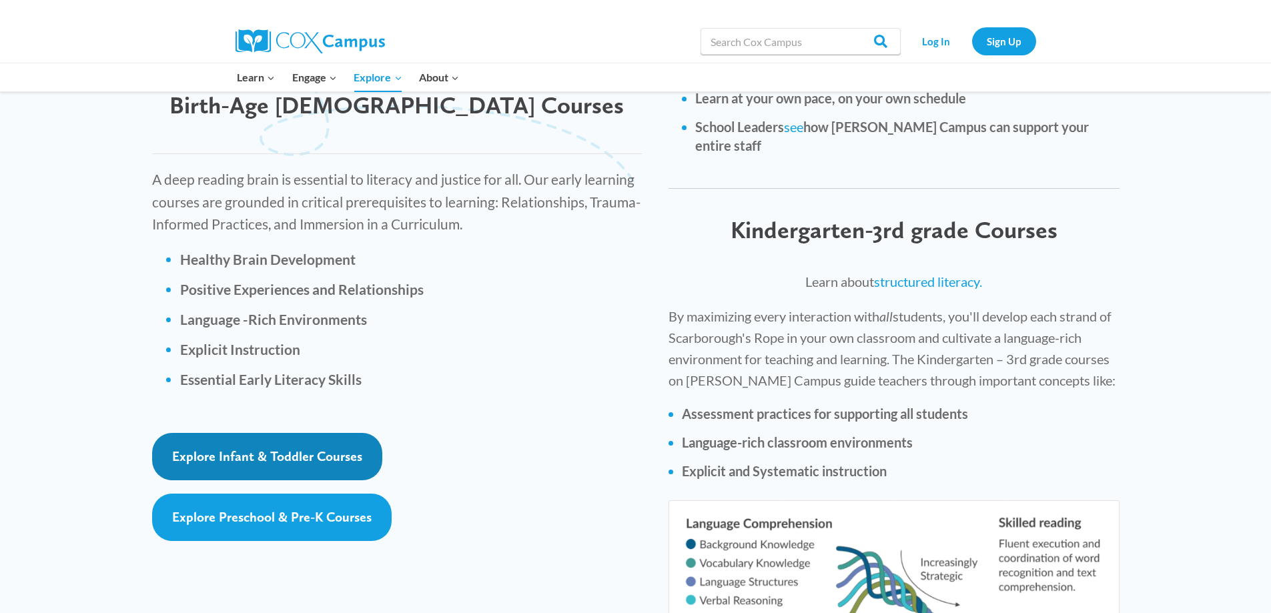
click at [330, 448] on span "Explore Infant & Toddler Courses" at bounding box center [267, 456] width 190 height 16
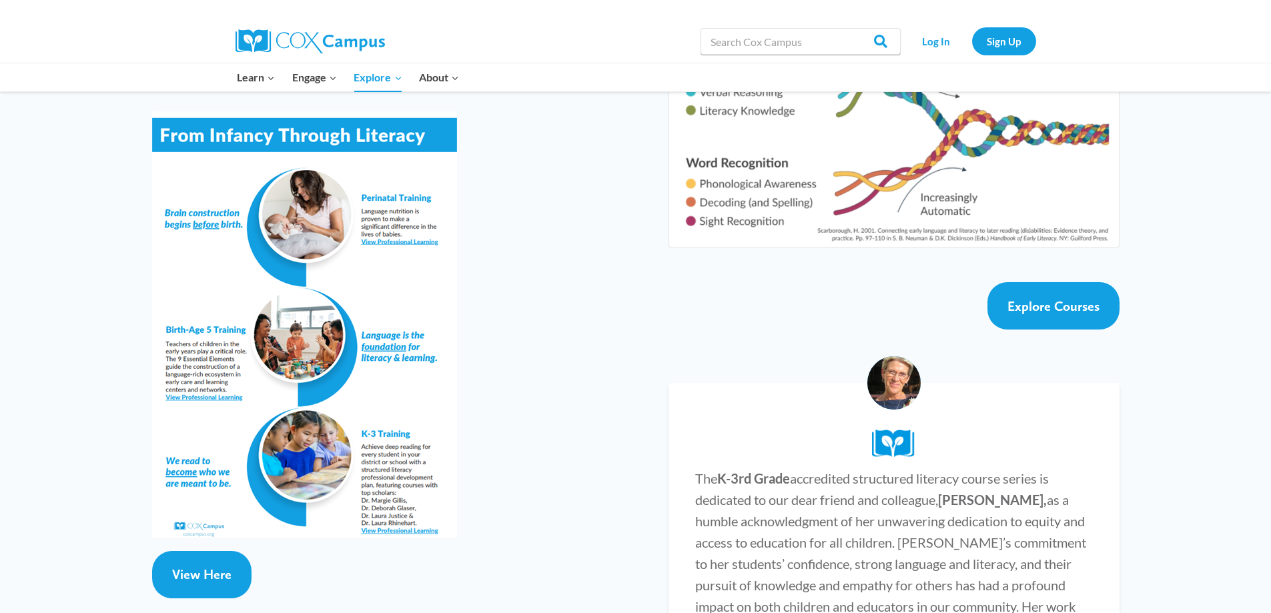
scroll to position [2335, 0]
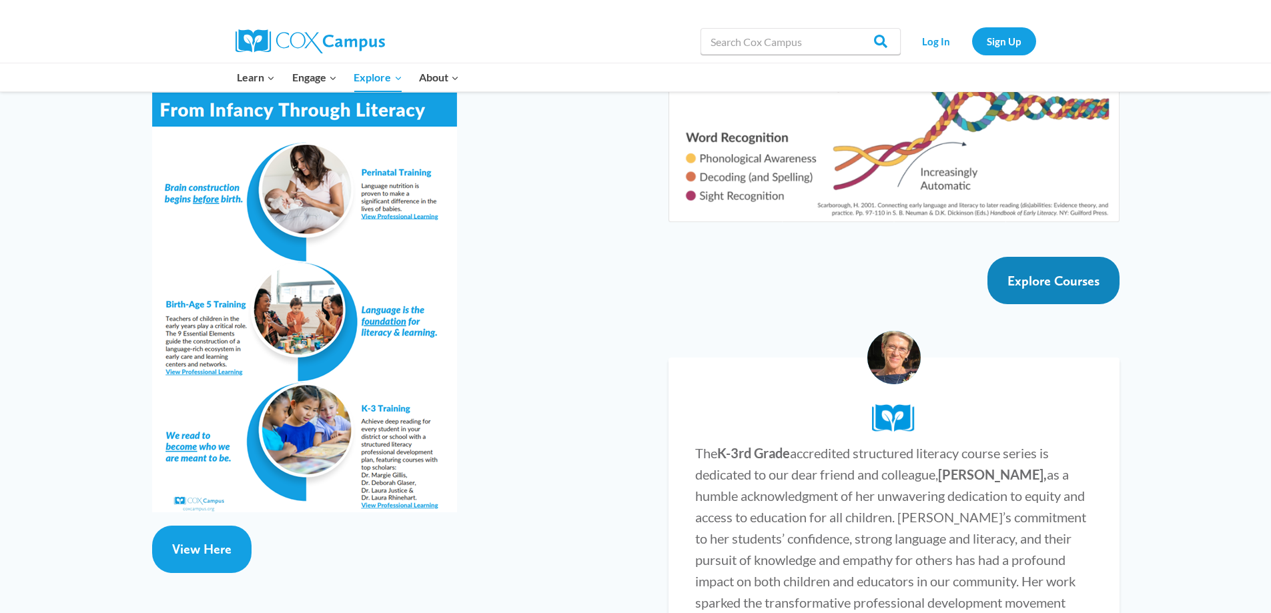
click at [1082, 273] on span "Explore Courses" at bounding box center [1054, 281] width 92 height 16
